Goal: Browse casually: Explore the website without a specific task or goal

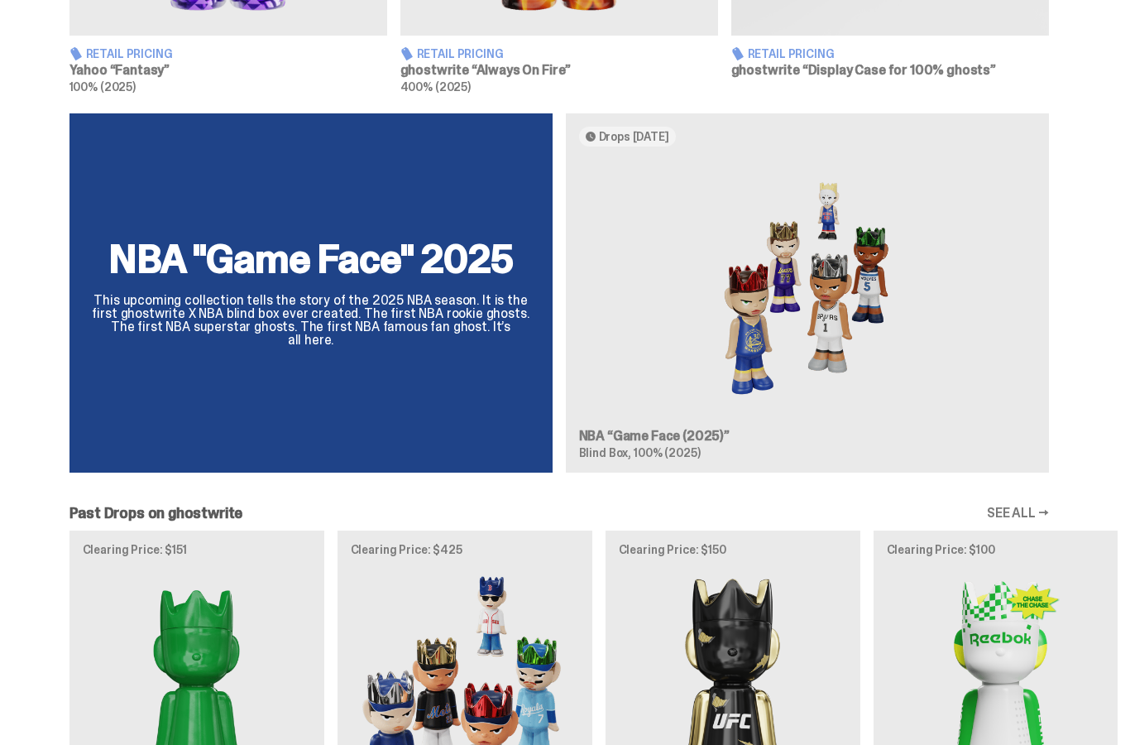
scroll to position [1301, 0]
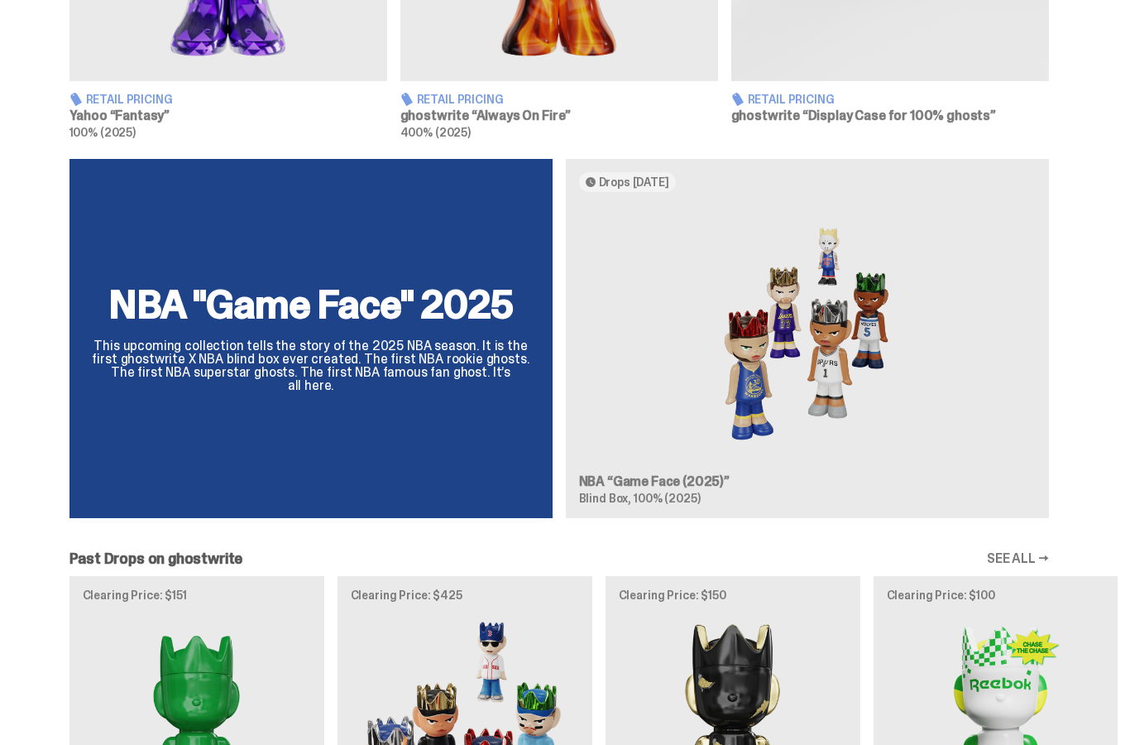
click at [241, 396] on div "NBA "Game Face" 2025 This upcoming collection tells the story of the 2025 NBA s…" at bounding box center [310, 340] width 483 height 360
click at [642, 416] on img at bounding box center [807, 334] width 457 height 257
click at [630, 206] on img at bounding box center [807, 334] width 457 height 257
click at [679, 435] on img at bounding box center [807, 334] width 457 height 257
click at [657, 479] on h3 "NBA “Game Face (2025)”" at bounding box center [807, 482] width 457 height 13
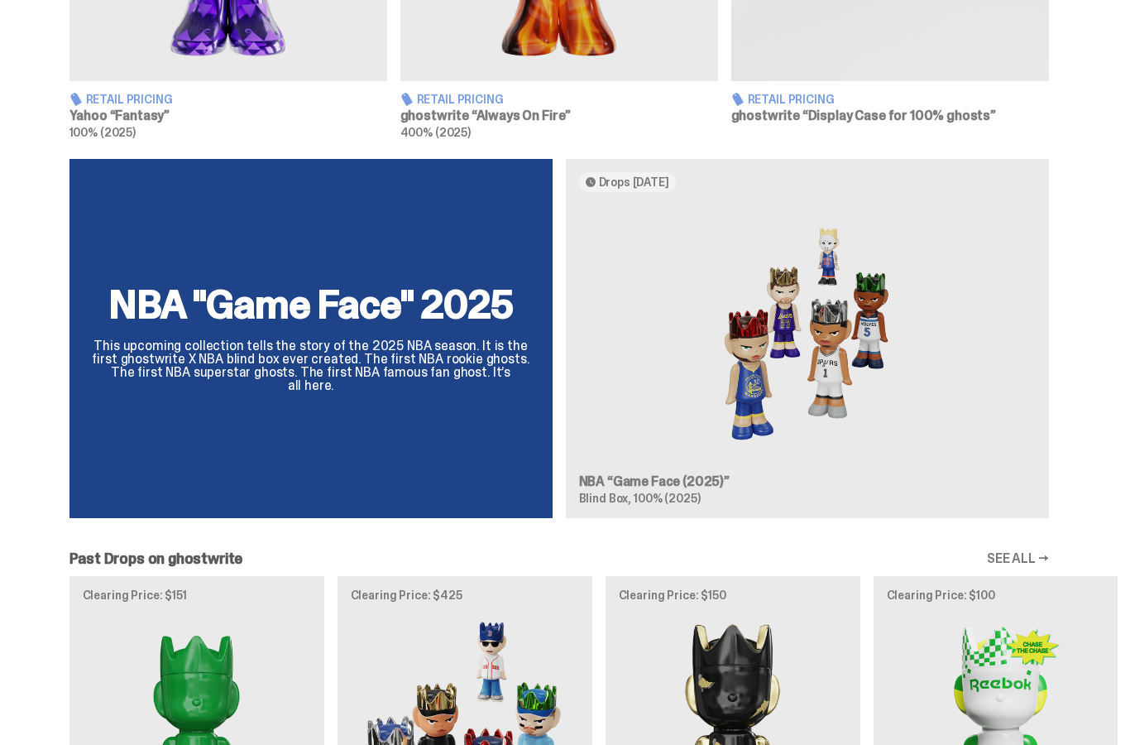
click at [797, 404] on img at bounding box center [807, 334] width 457 height 257
click at [796, 393] on img at bounding box center [807, 334] width 457 height 257
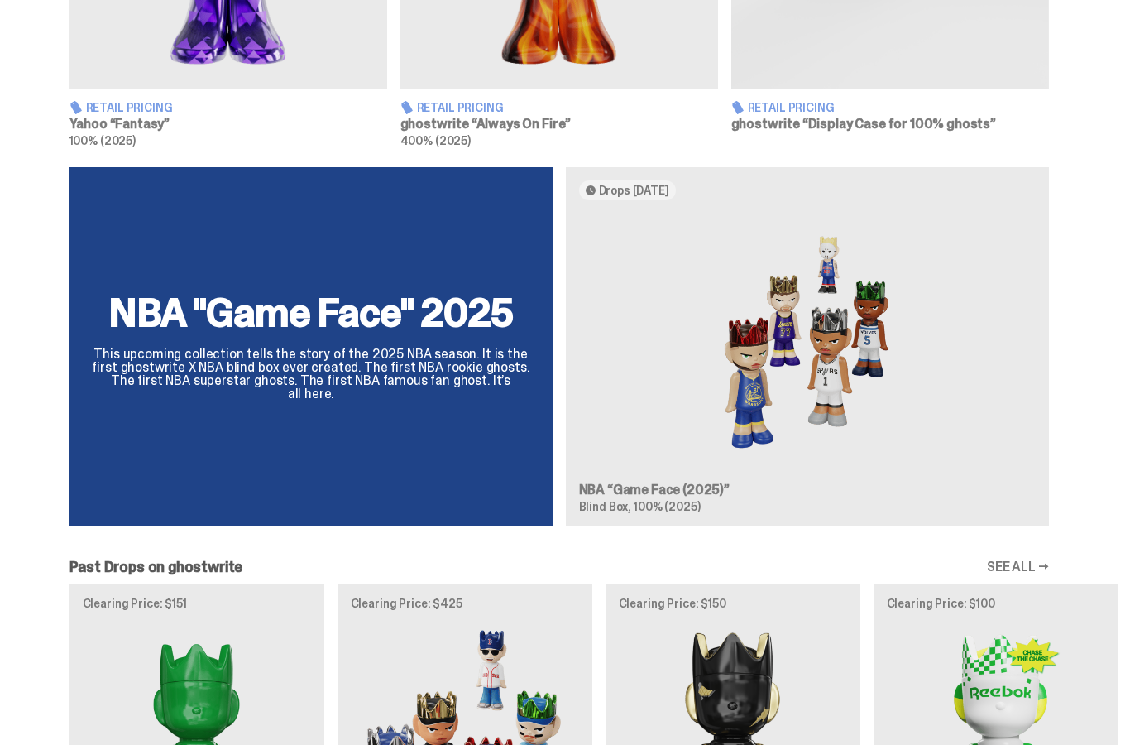
click at [332, 347] on div "NBA "Game Face" 2025 This upcoming collection tells the story of the 2025 NBA s…" at bounding box center [310, 348] width 443 height 108
click at [345, 368] on p "This upcoming collection tells the story of the 2025 NBA season. It is the firs…" at bounding box center [310, 374] width 443 height 53
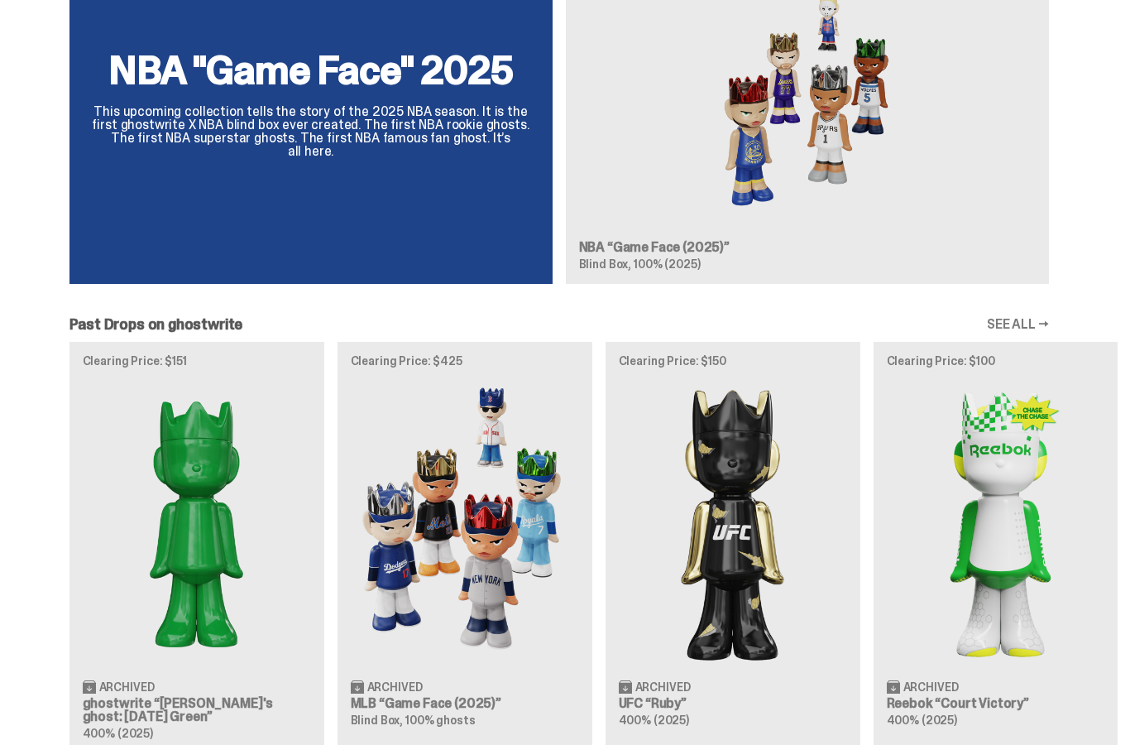
scroll to position [1536, 0]
click at [172, 543] on img at bounding box center [197, 522] width 228 height 285
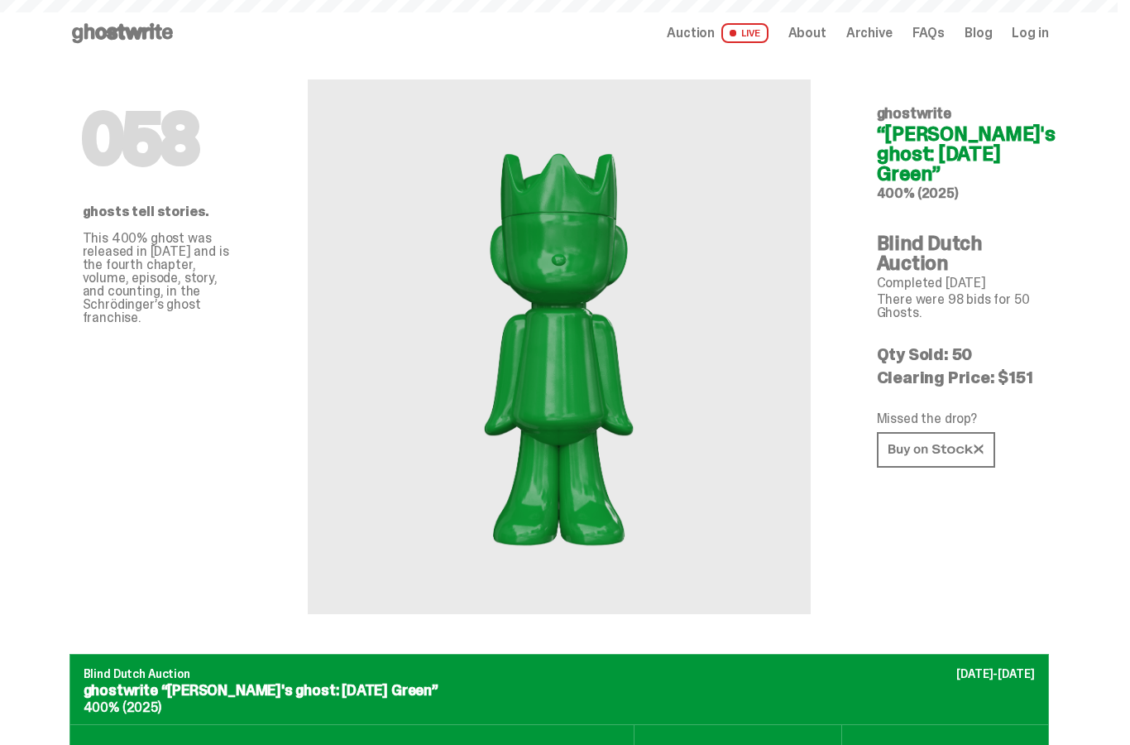
click at [196, 682] on p "ghostwrite “[PERSON_NAME]'s ghost: [DATE] Green”" at bounding box center [559, 689] width 951 height 15
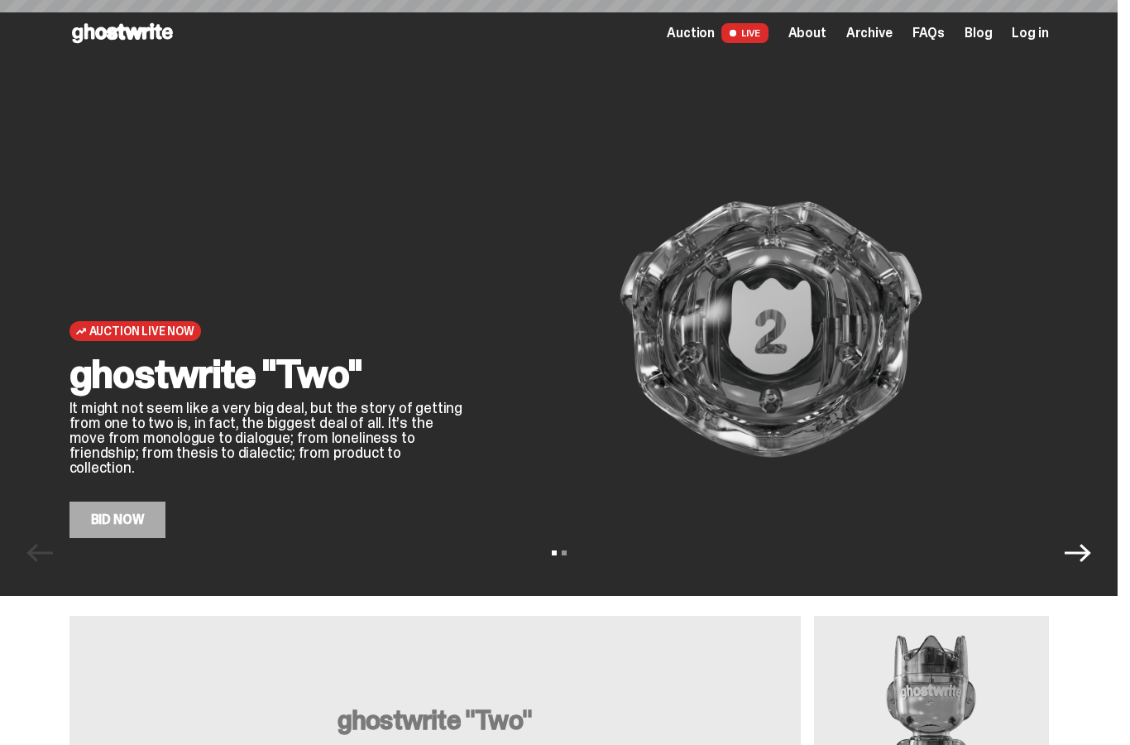
scroll to position [1536, 0]
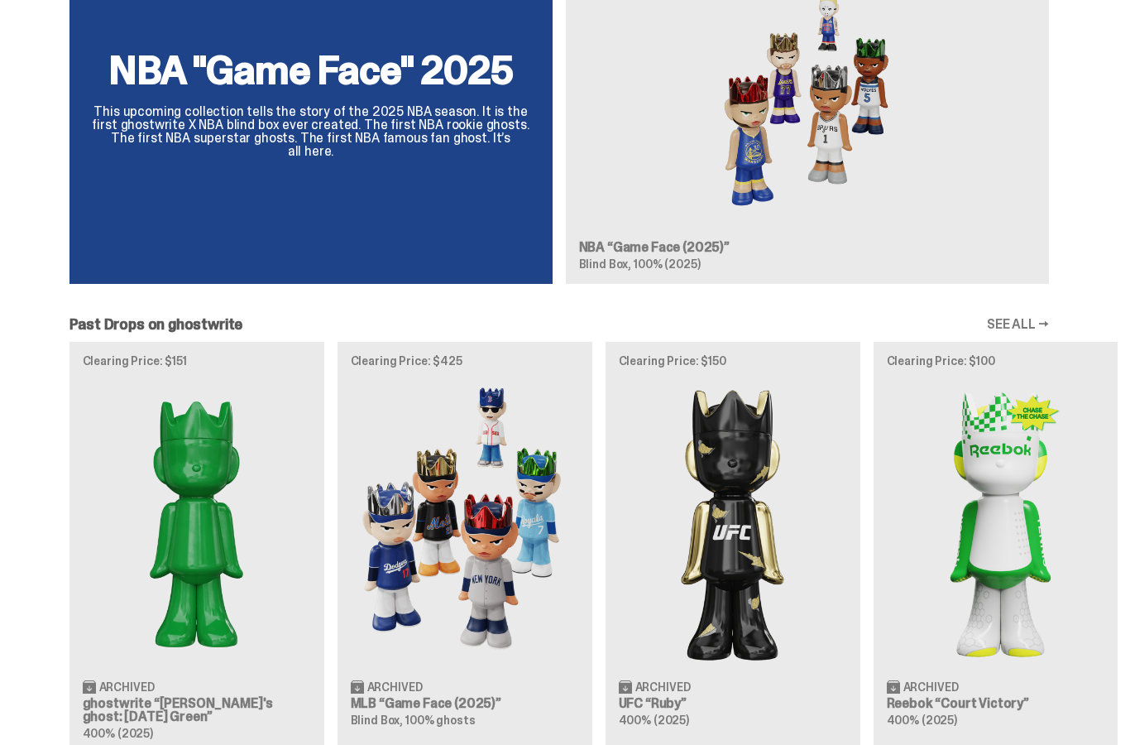
click at [745, 190] on img at bounding box center [807, 99] width 457 height 257
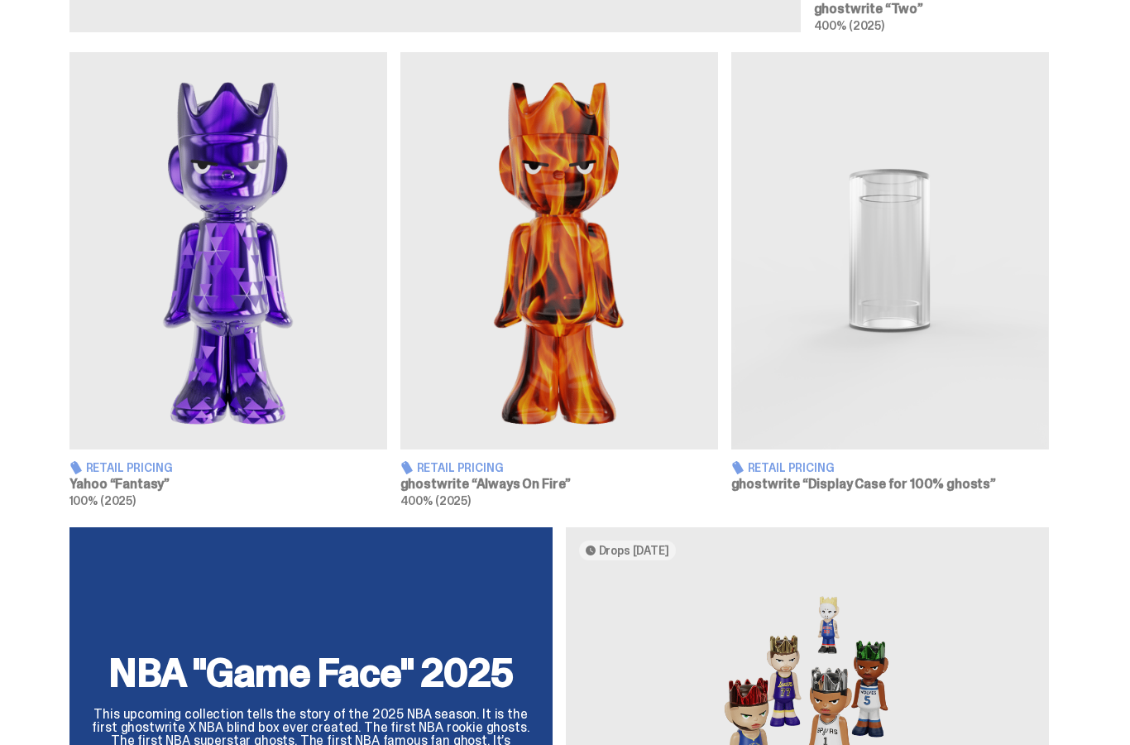
scroll to position [949, 0]
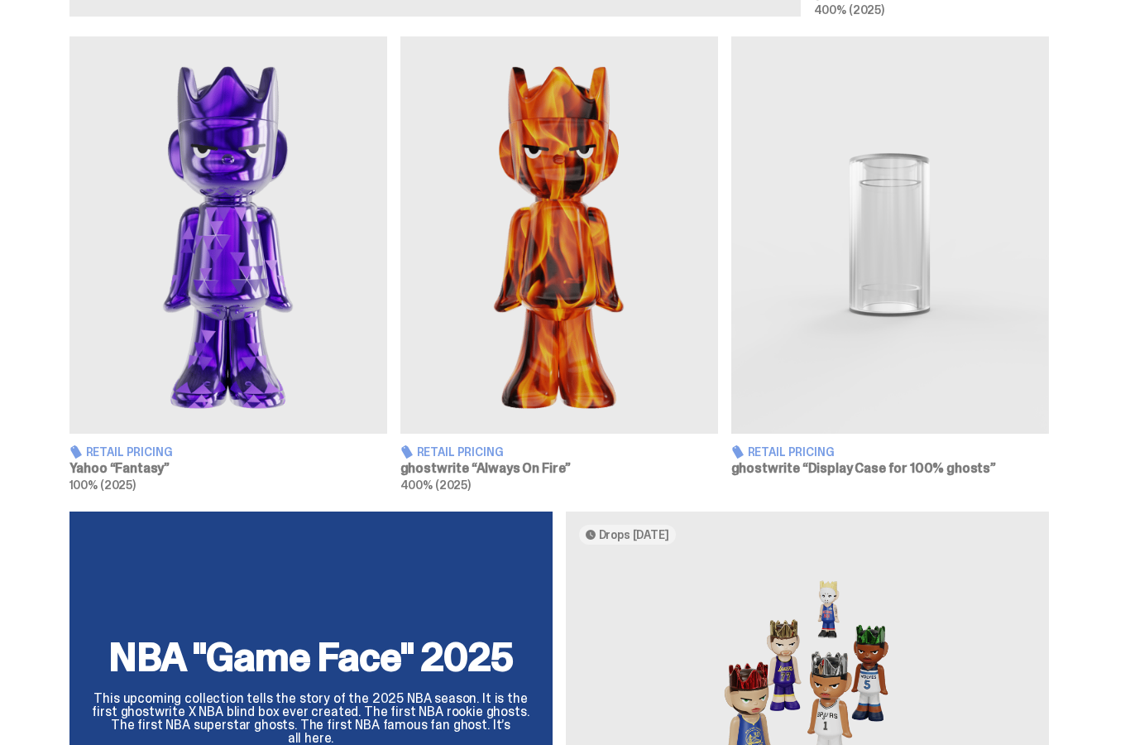
click at [382, 670] on h2 "NBA "Game Face" 2025" at bounding box center [310, 658] width 443 height 40
click at [597, 687] on img at bounding box center [807, 686] width 457 height 257
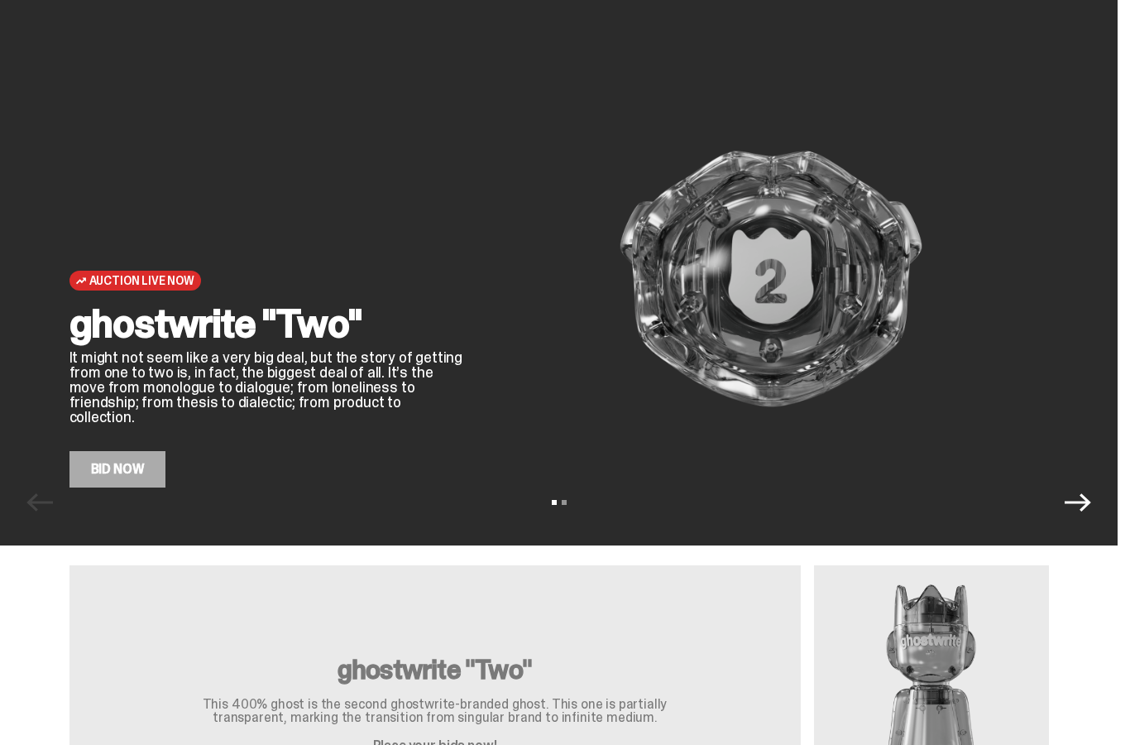
scroll to position [0, 0]
